Goal: Transaction & Acquisition: Purchase product/service

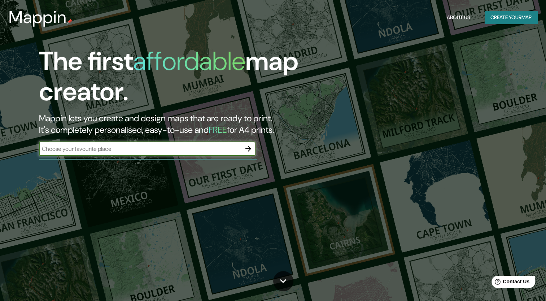
click at [192, 149] on input "text" at bounding box center [140, 149] width 202 height 8
type input "[GEOGRAPHIC_DATA]"
click at [249, 148] on icon "button" at bounding box center [248, 149] width 6 height 6
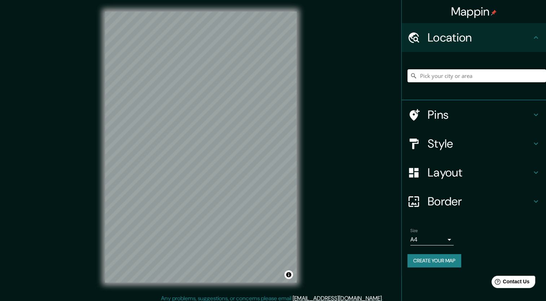
click at [436, 74] on input "Pick your city or area" at bounding box center [476, 75] width 138 height 13
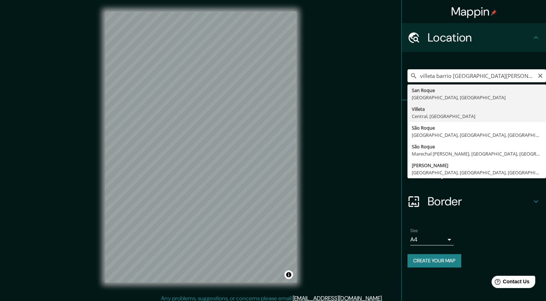
type input "Villeta, [GEOGRAPHIC_DATA], [GEOGRAPHIC_DATA]"
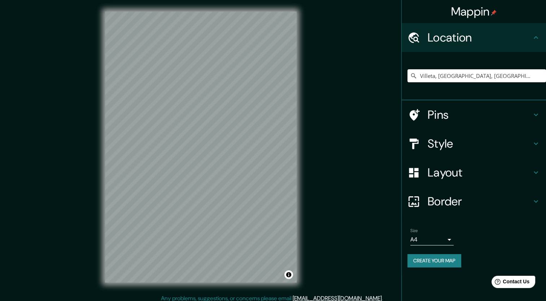
click at [453, 144] on h4 "Style" at bounding box center [479, 143] width 104 height 14
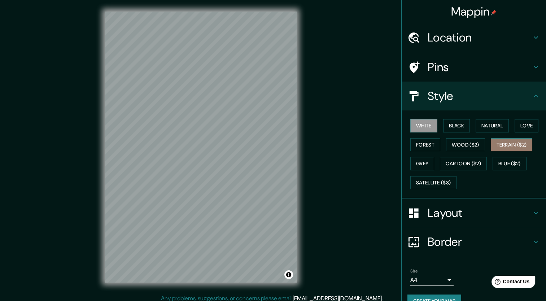
click at [498, 146] on button "Terrain ($2)" at bounding box center [511, 144] width 42 height 13
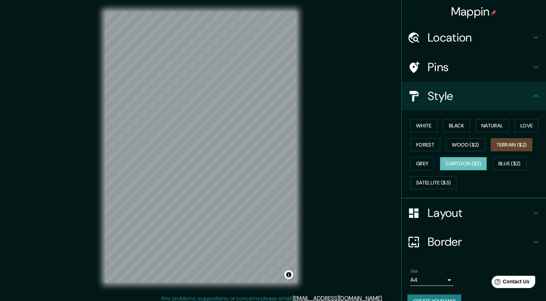
click at [465, 157] on button "Cartoon ($2)" at bounding box center [463, 163] width 47 height 13
click at [444, 180] on button "Satellite ($3)" at bounding box center [433, 182] width 46 height 13
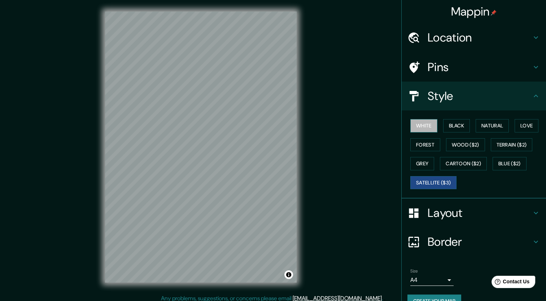
click at [427, 122] on button "White" at bounding box center [423, 125] width 27 height 13
click at [449, 125] on button "Black" at bounding box center [456, 125] width 27 height 13
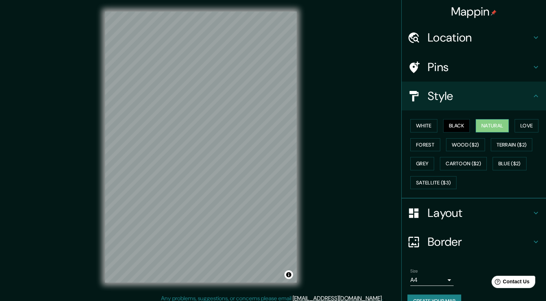
click at [482, 124] on button "Natural" at bounding box center [491, 125] width 33 height 13
click at [515, 126] on button "Love" at bounding box center [526, 125] width 24 height 13
click at [426, 145] on button "Forest" at bounding box center [425, 144] width 30 height 13
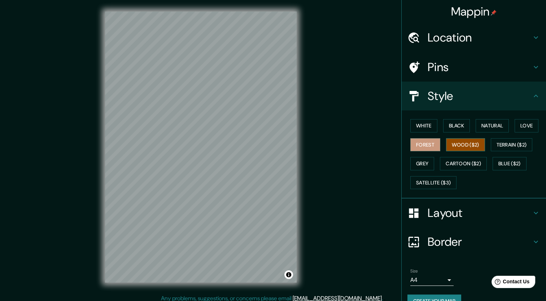
click at [447, 144] on button "Wood ($2)" at bounding box center [465, 144] width 39 height 13
click at [496, 142] on button "Terrain ($2)" at bounding box center [511, 144] width 42 height 13
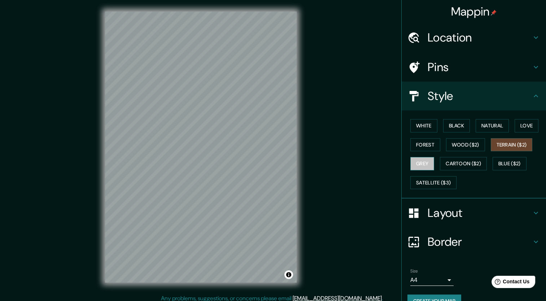
click at [425, 163] on button "Grey" at bounding box center [422, 163] width 24 height 13
click at [457, 164] on button "Cartoon ($2)" at bounding box center [463, 163] width 47 height 13
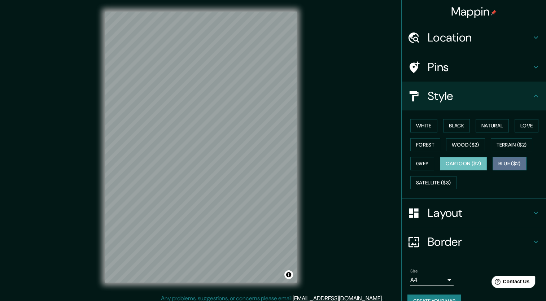
click at [493, 162] on button "Blue ($2)" at bounding box center [509, 163] width 34 height 13
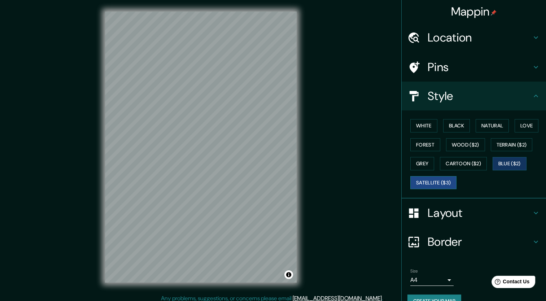
click at [439, 182] on button "Satellite ($3)" at bounding box center [433, 182] width 46 height 13
click at [460, 167] on button "Cartoon ($2)" at bounding box center [463, 163] width 47 height 13
click at [501, 163] on button "Blue ($2)" at bounding box center [509, 163] width 34 height 13
click at [424, 127] on button "White" at bounding box center [423, 125] width 27 height 13
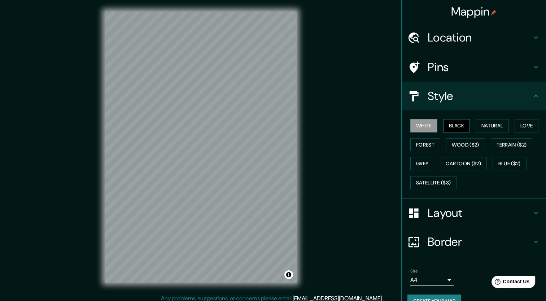
click at [443, 124] on button "Black" at bounding box center [456, 125] width 27 height 13
click at [435, 213] on h4 "Layout" at bounding box center [479, 213] width 104 height 14
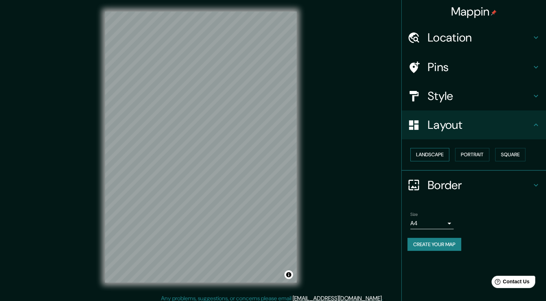
click at [430, 158] on button "Landscape" at bounding box center [429, 154] width 39 height 13
